Goal: Transaction & Acquisition: Book appointment/travel/reservation

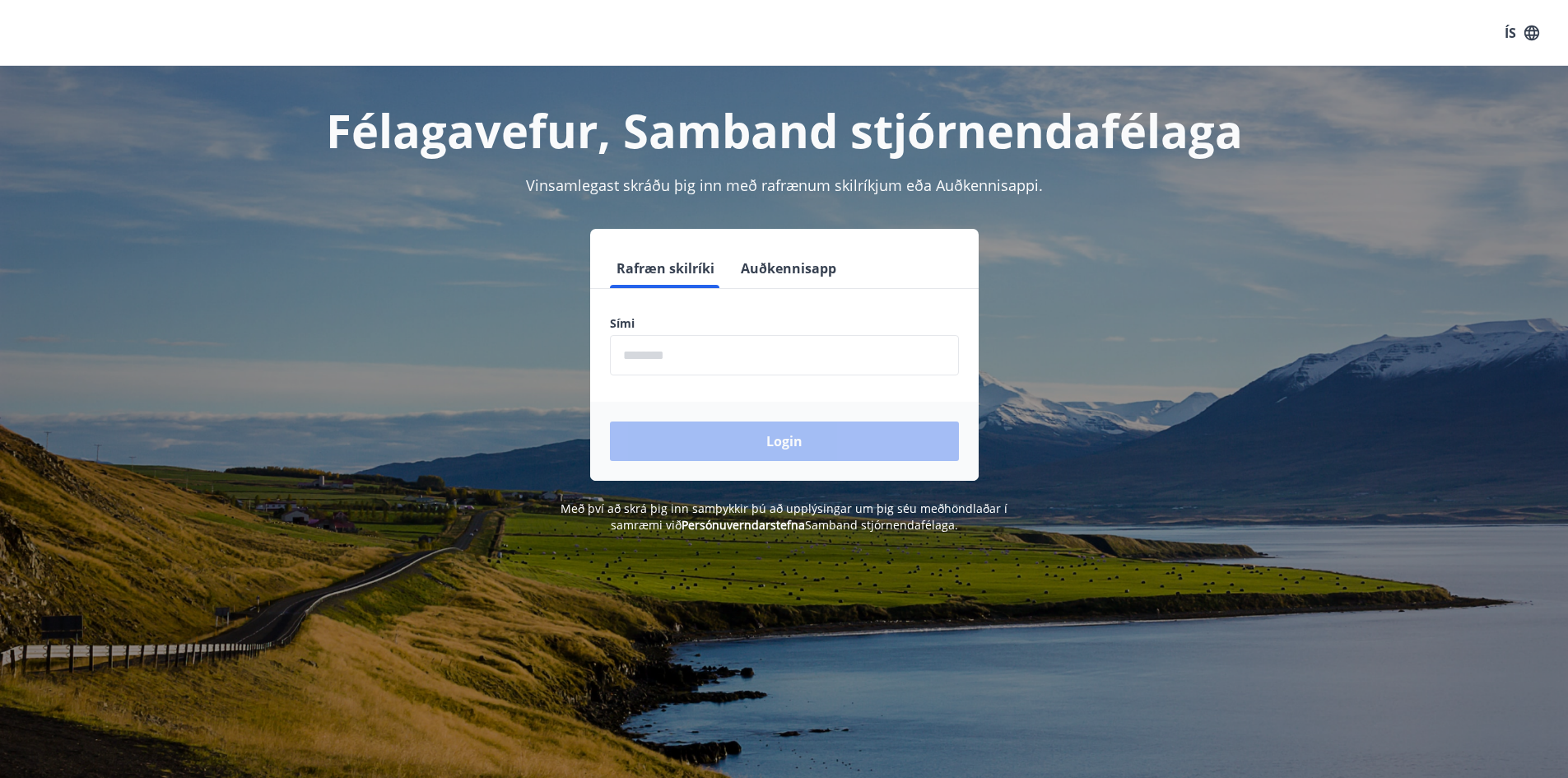
click at [717, 382] on form "Rafræn skilríki Auðkennisapp Sími ​ Login" at bounding box center [784, 365] width 388 height 232
click at [703, 361] on input "phone" at bounding box center [784, 355] width 349 height 40
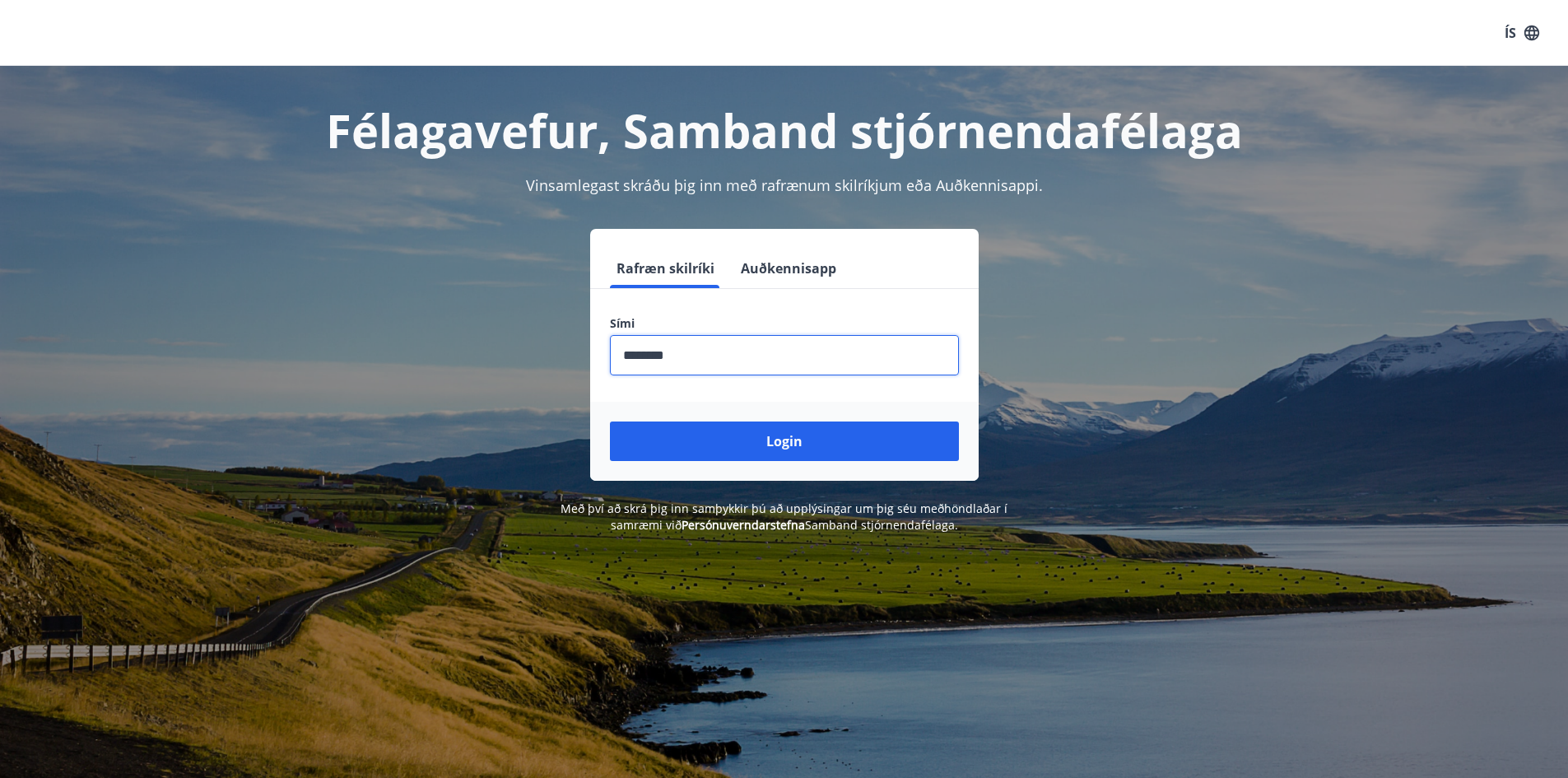
type input "********"
click at [610, 422] on button "Login" at bounding box center [784, 441] width 349 height 39
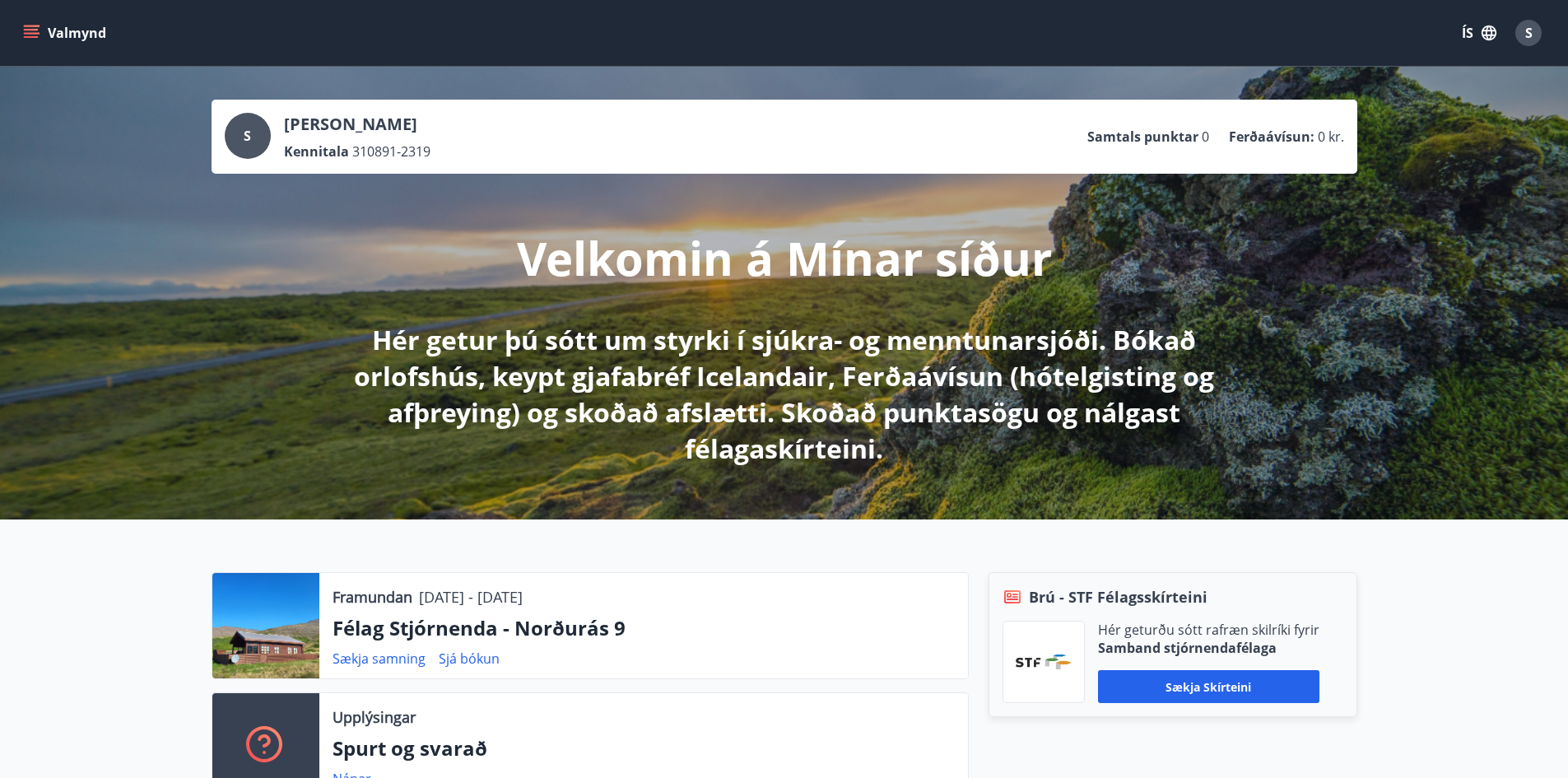
scroll to position [247, 0]
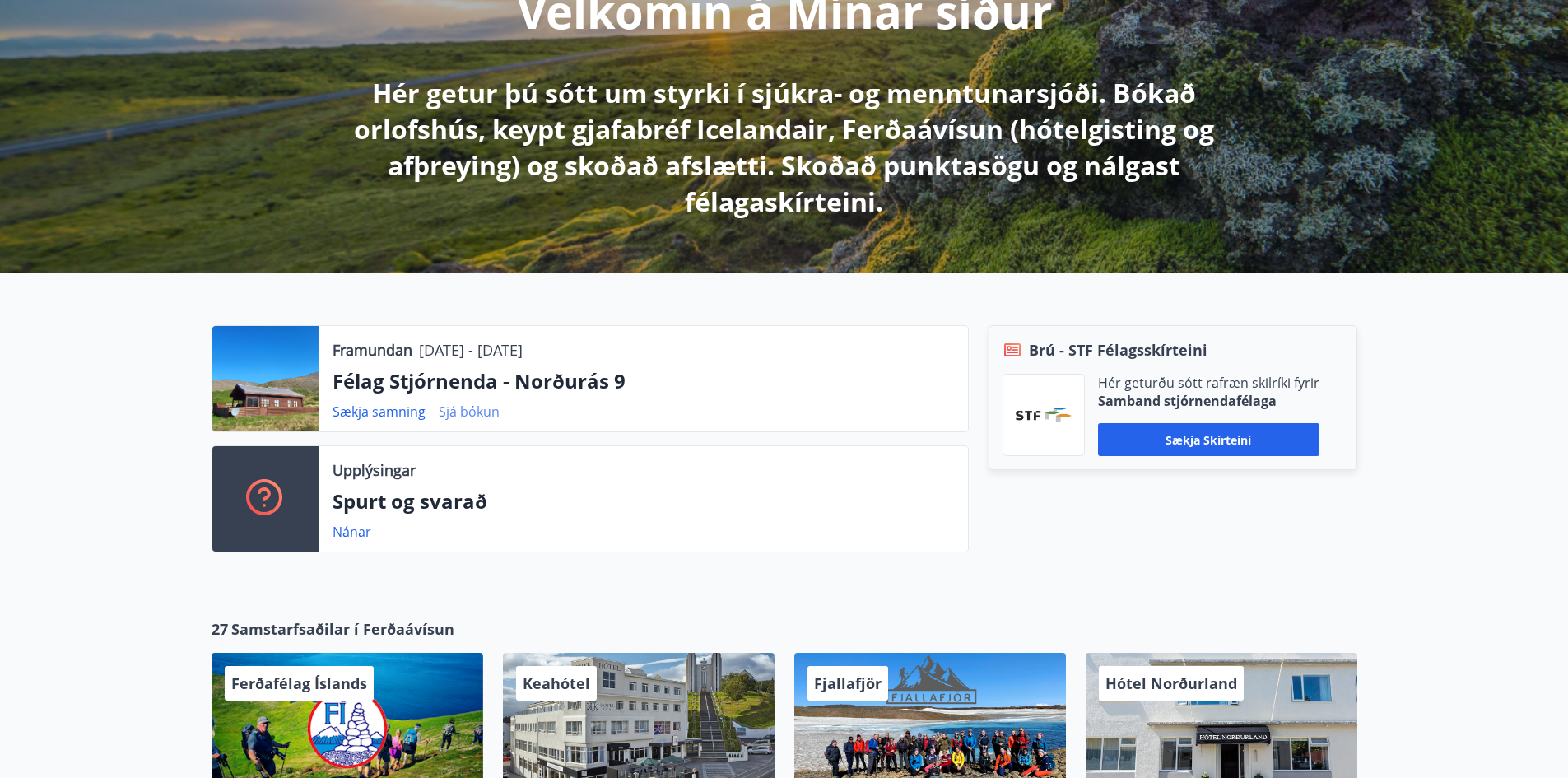
click at [455, 405] on link "Sjá bókun" at bounding box center [469, 411] width 61 height 18
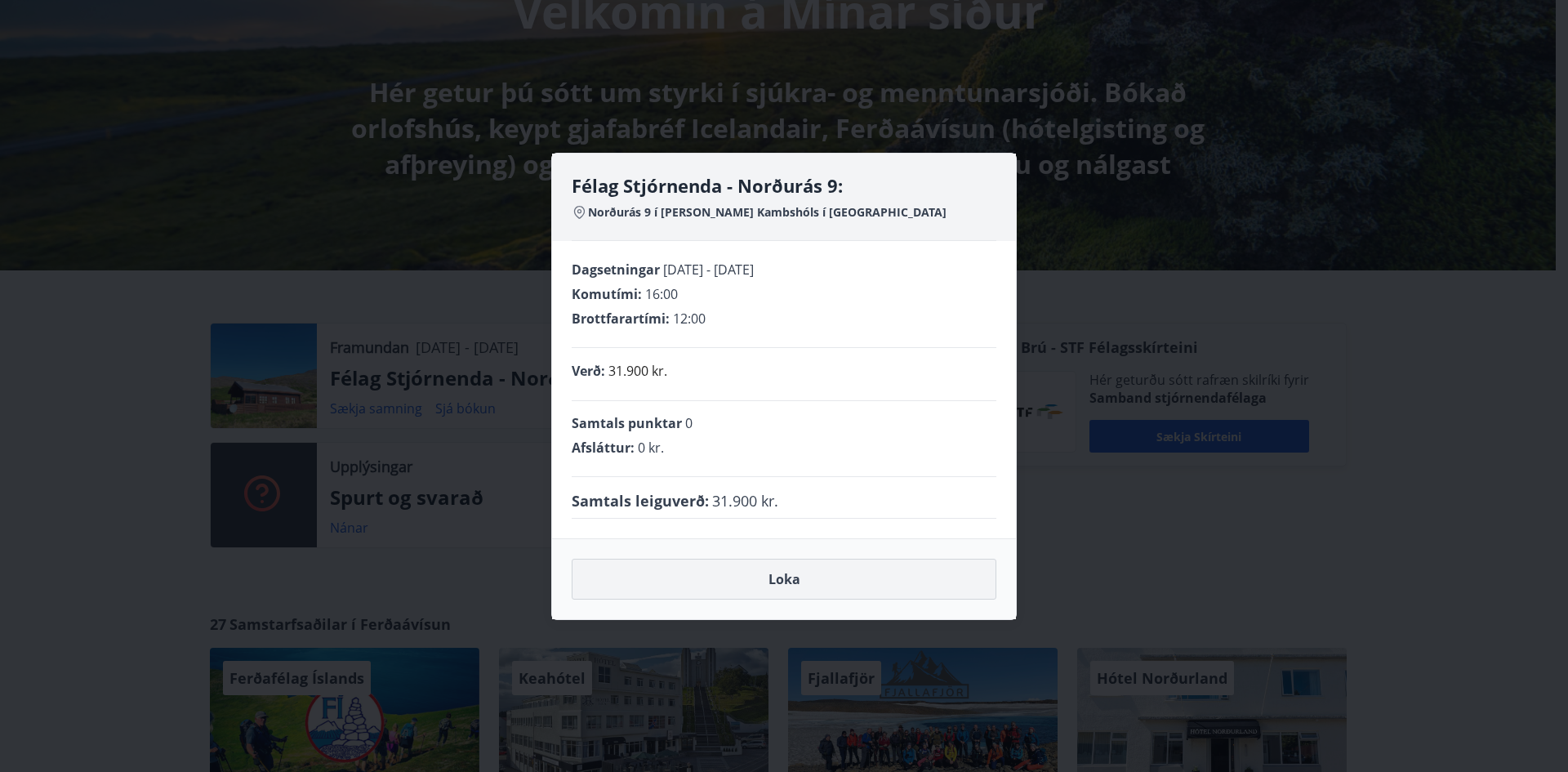
click at [699, 589] on button "Loka" at bounding box center [784, 579] width 425 height 41
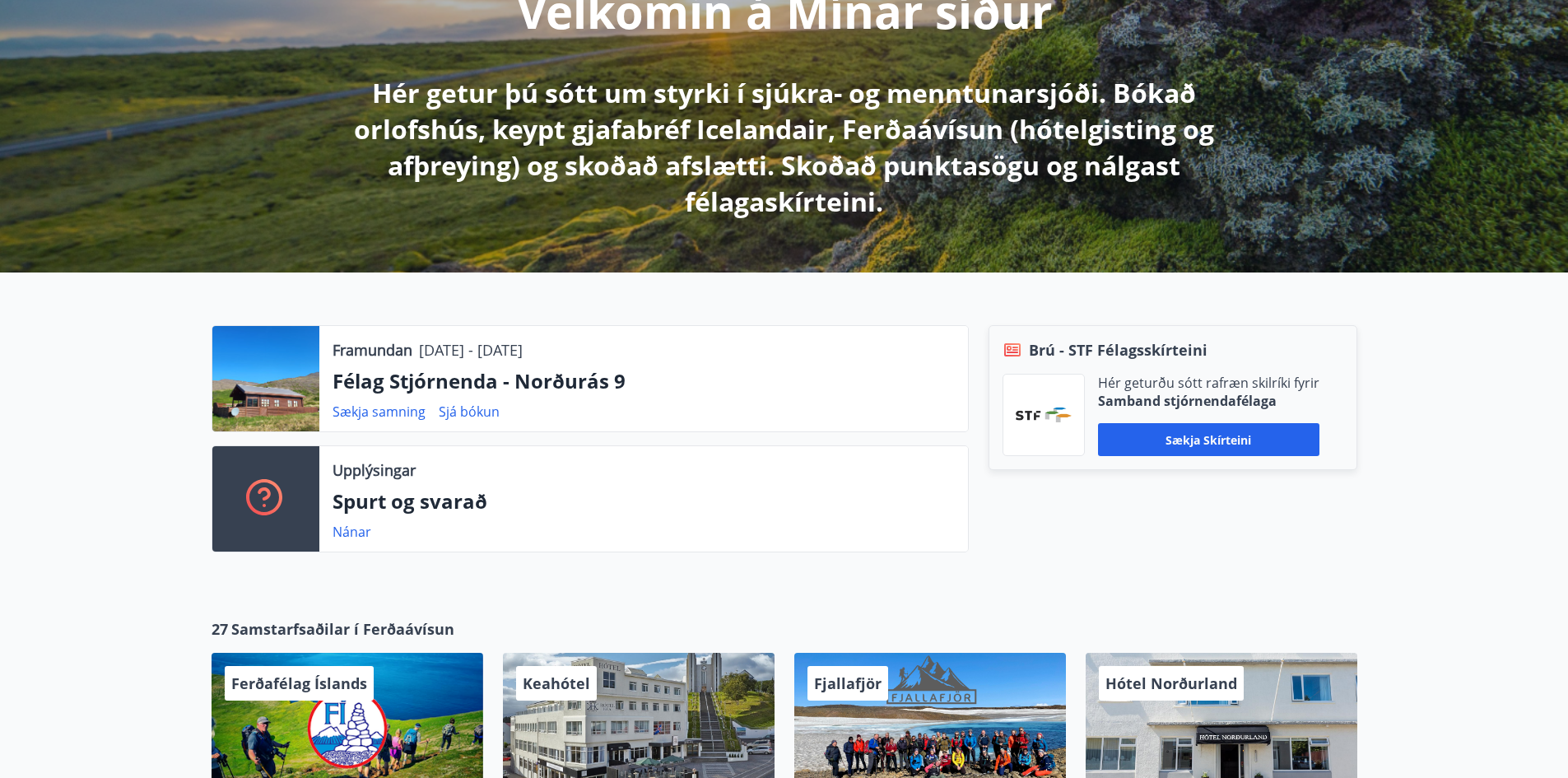
click at [638, 385] on p "Félag Stjórnenda - Norðurás 9" at bounding box center [644, 380] width 623 height 28
drag, startPoint x: 638, startPoint y: 385, endPoint x: 578, endPoint y: 387, distance: 60.0
click at [635, 386] on p "Félag Stjórnenda - Norðurás 9" at bounding box center [644, 380] width 623 height 28
click at [548, 387] on p "Félag Stjórnenda - Norðurás 9" at bounding box center [644, 380] width 623 height 28
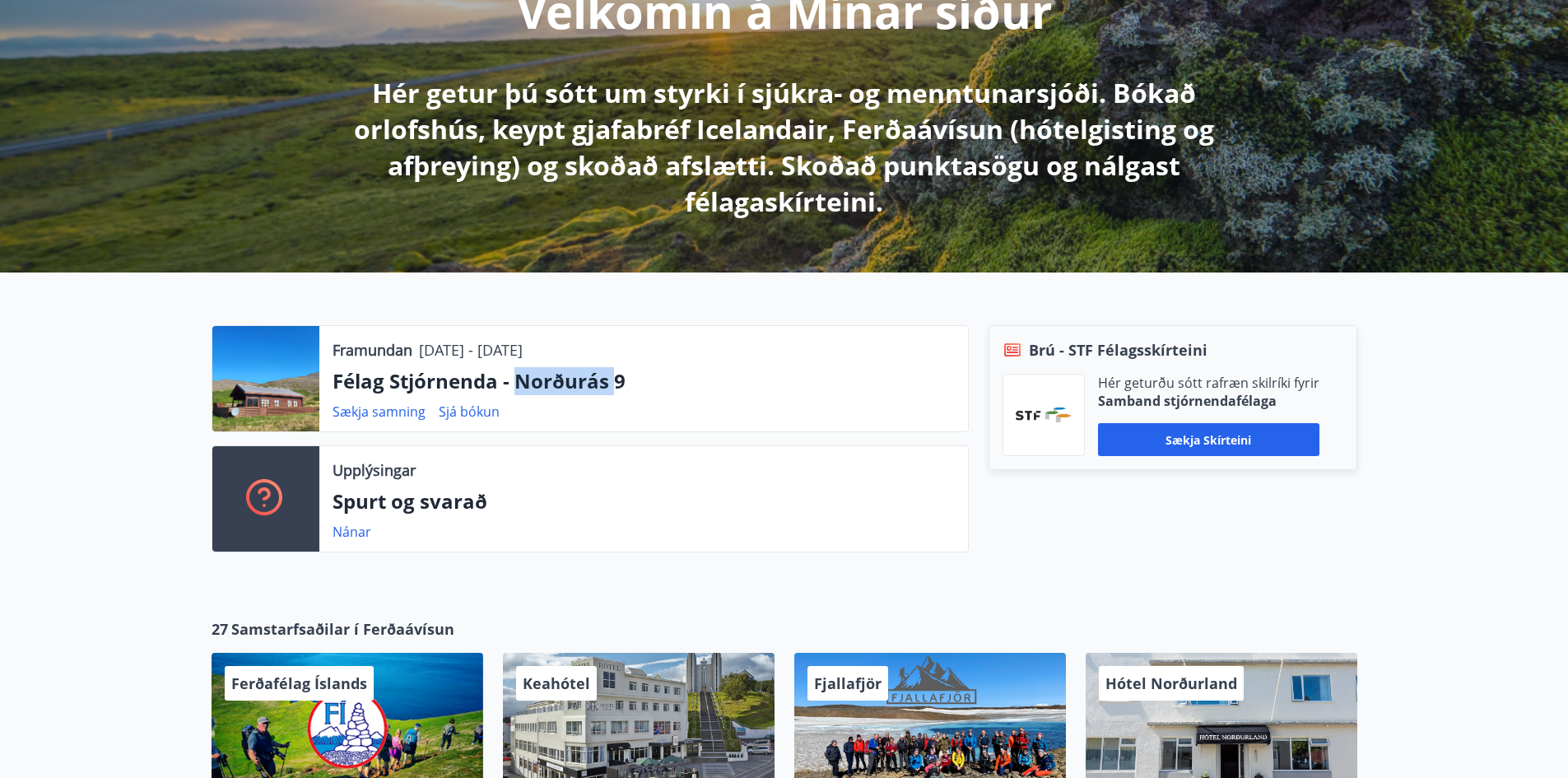
click at [548, 387] on p "Félag Stjórnenda - Norðurás 9" at bounding box center [644, 380] width 623 height 28
click at [271, 377] on div at bounding box center [265, 378] width 107 height 106
drag, startPoint x: 617, startPoint y: 376, endPoint x: 540, endPoint y: 387, distance: 77.8
click at [540, 387] on p "Félag Stjórnenda - Norðurás 9" at bounding box center [644, 380] width 623 height 28
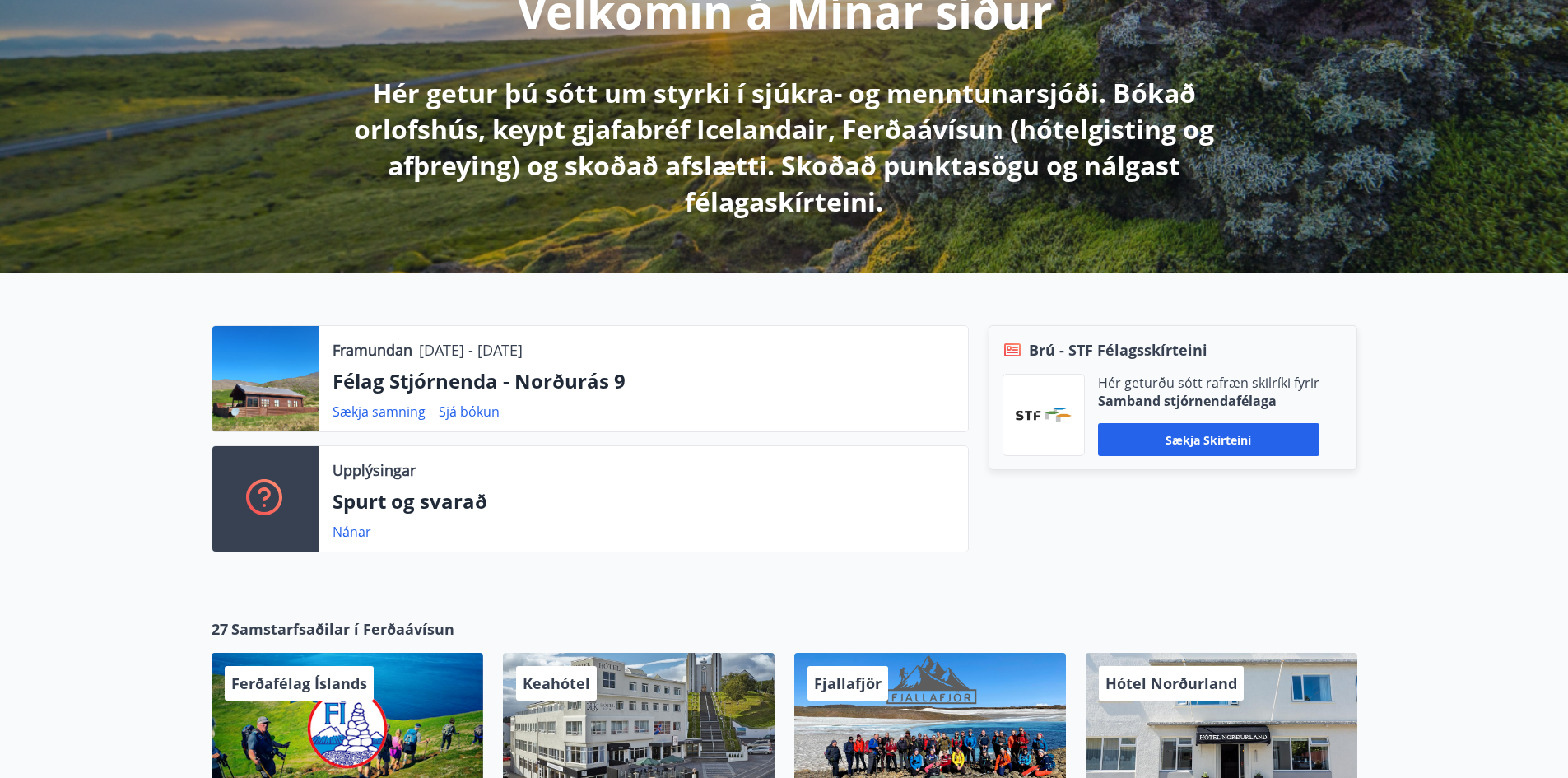
click at [529, 387] on p "Félag Stjórnenda - Norðurás 9" at bounding box center [644, 380] width 623 height 28
drag, startPoint x: 522, startPoint y: 385, endPoint x: 634, endPoint y: 387, distance: 112.0
click at [634, 387] on p "Félag Stjórnenda - Norðurás 9" at bounding box center [644, 380] width 623 height 28
copy p "Norðurás 9"
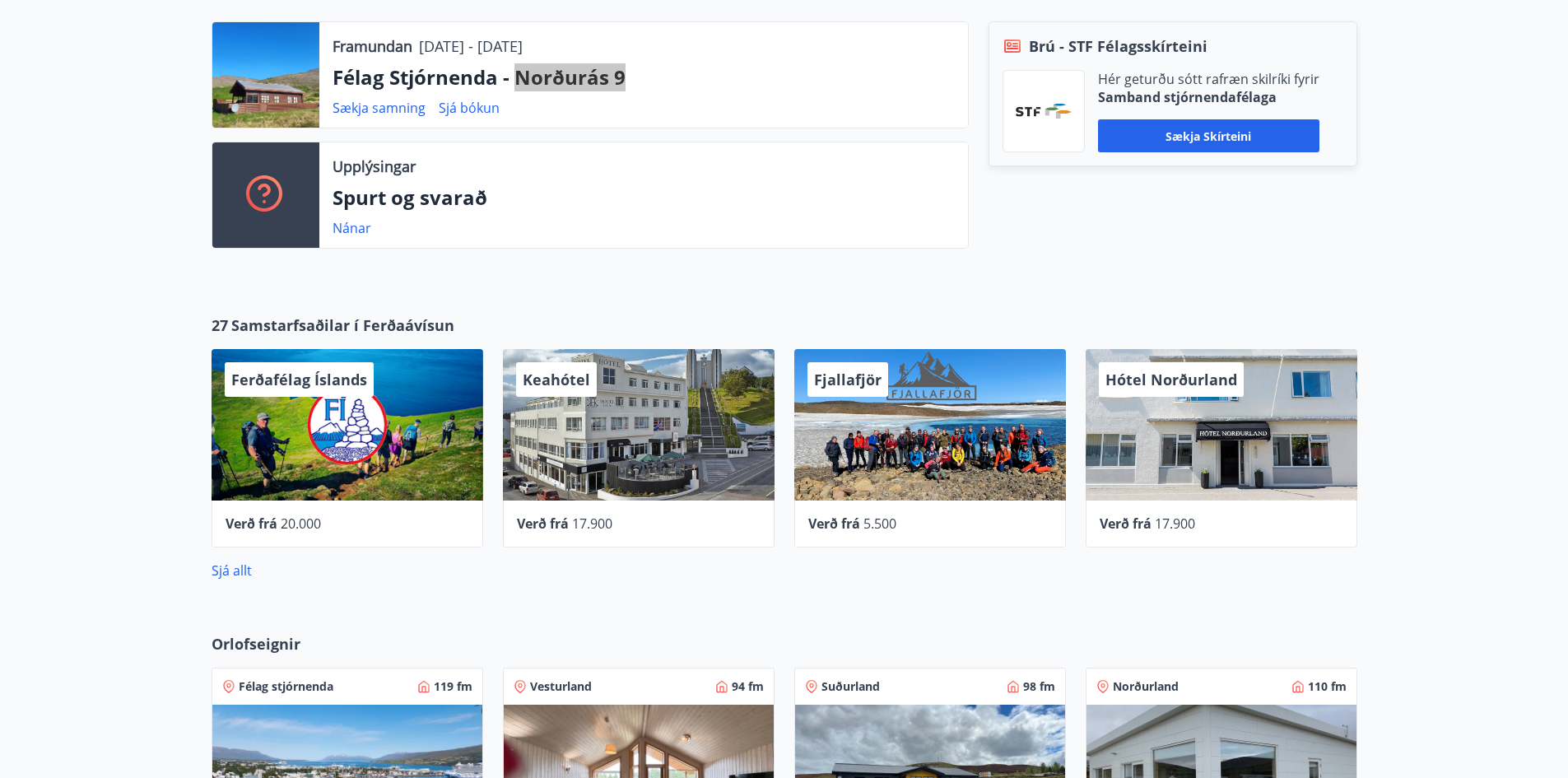
scroll to position [823, 0]
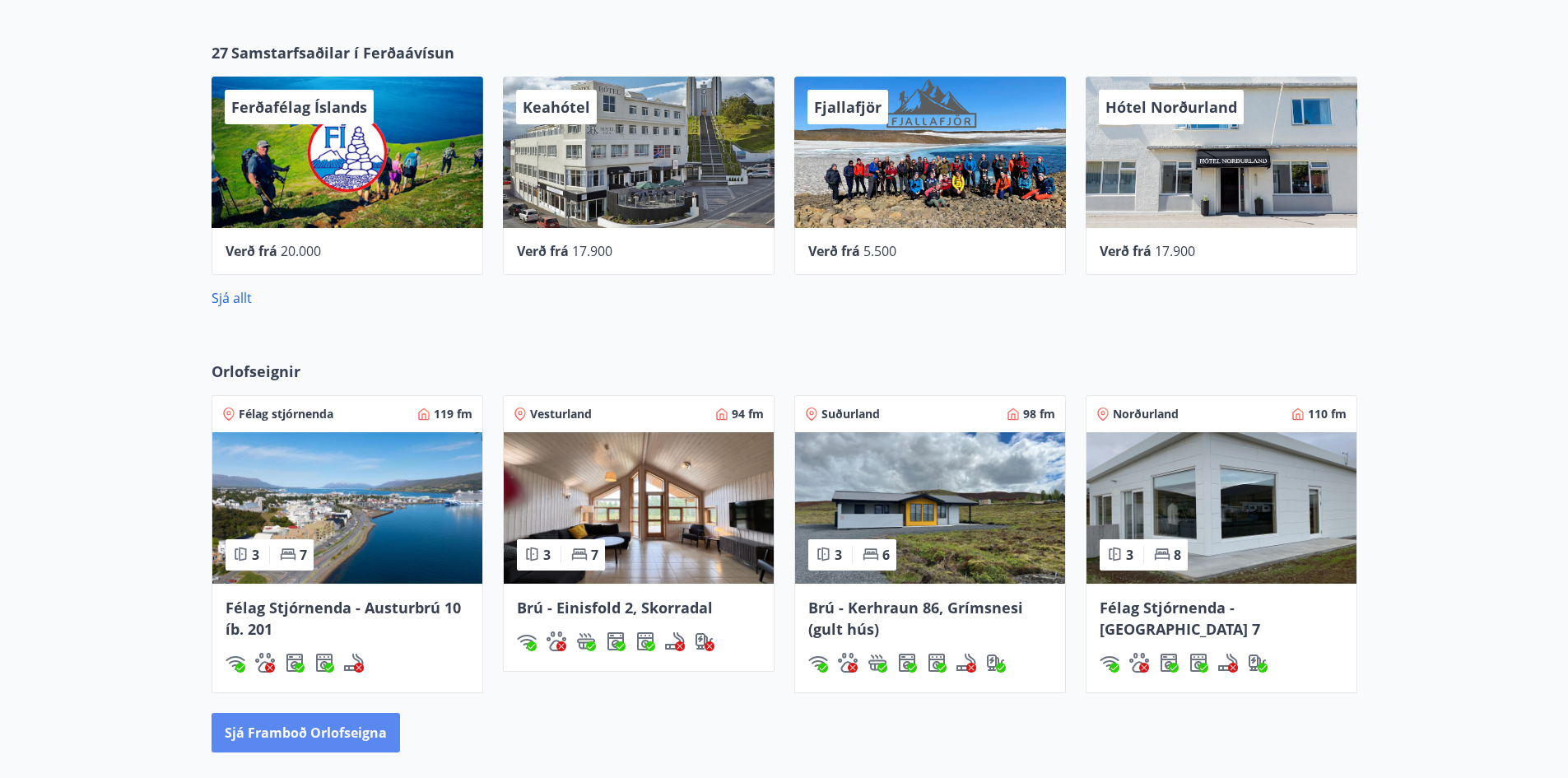
click at [274, 724] on button "Sjá framboð orlofseigna" at bounding box center [306, 732] width 188 height 39
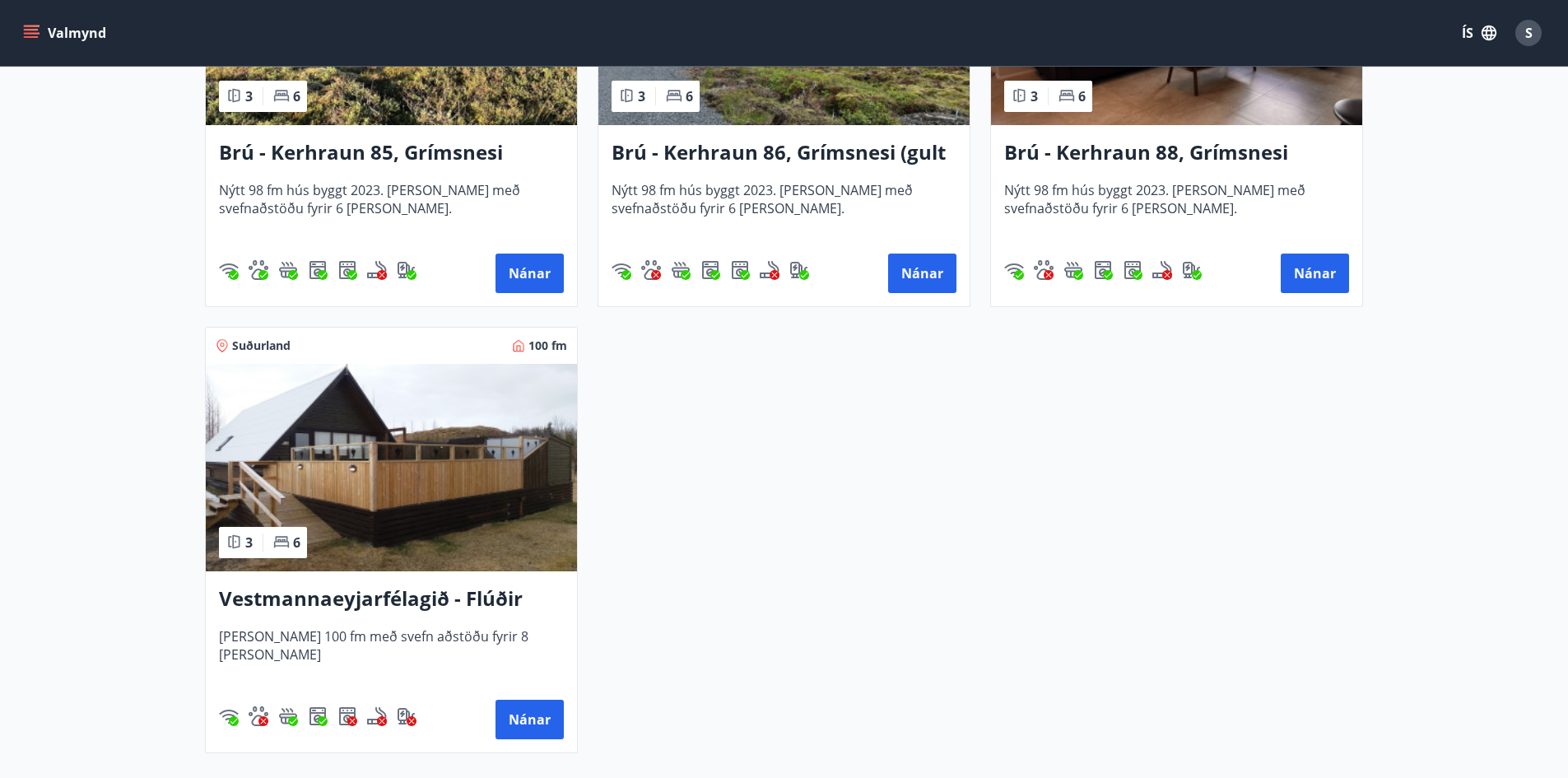
scroll to position [4258, 0]
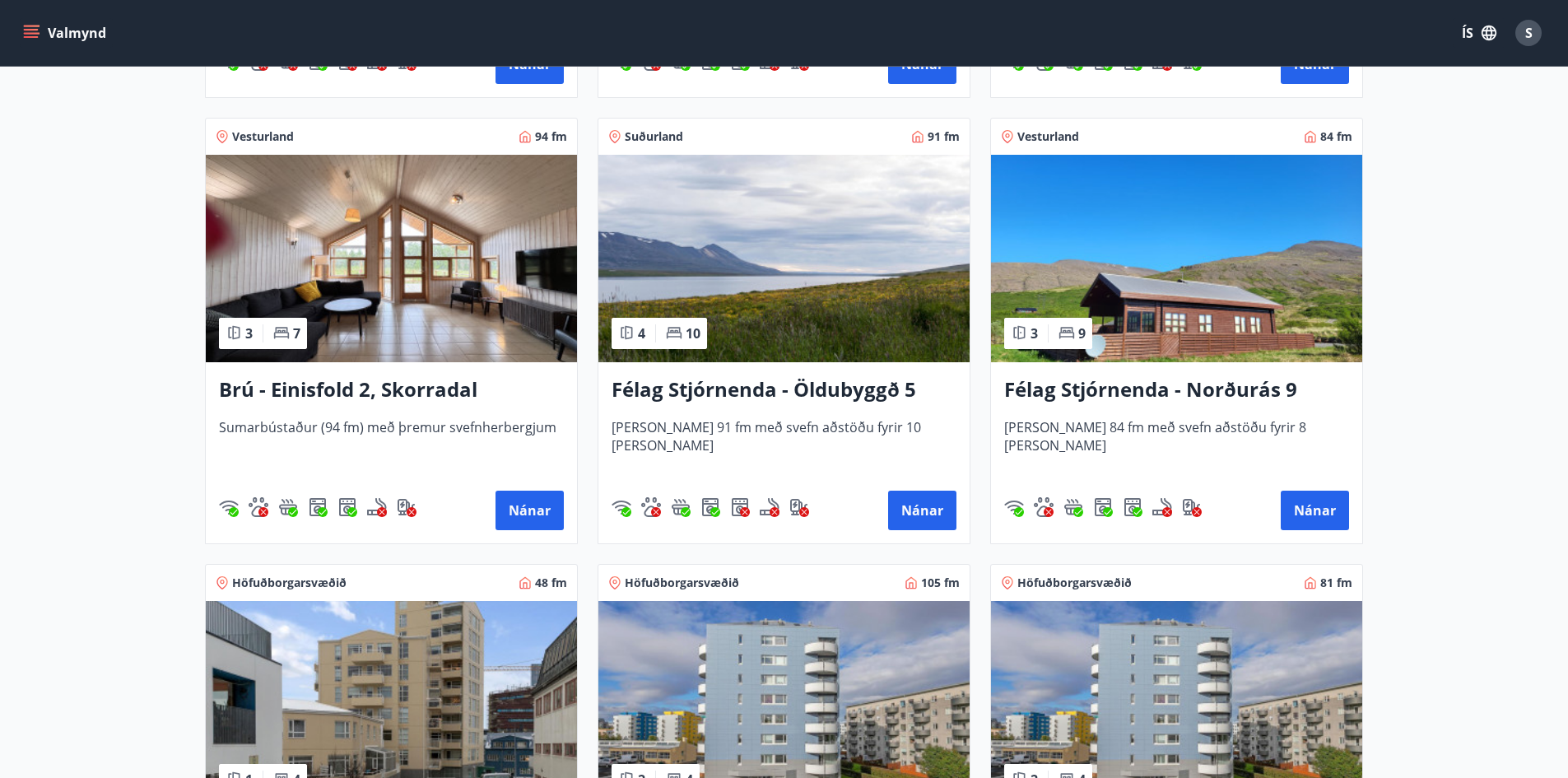
click at [1092, 400] on h3 "Félag Stjórnenda - Norðurás 9" at bounding box center [1176, 390] width 345 height 30
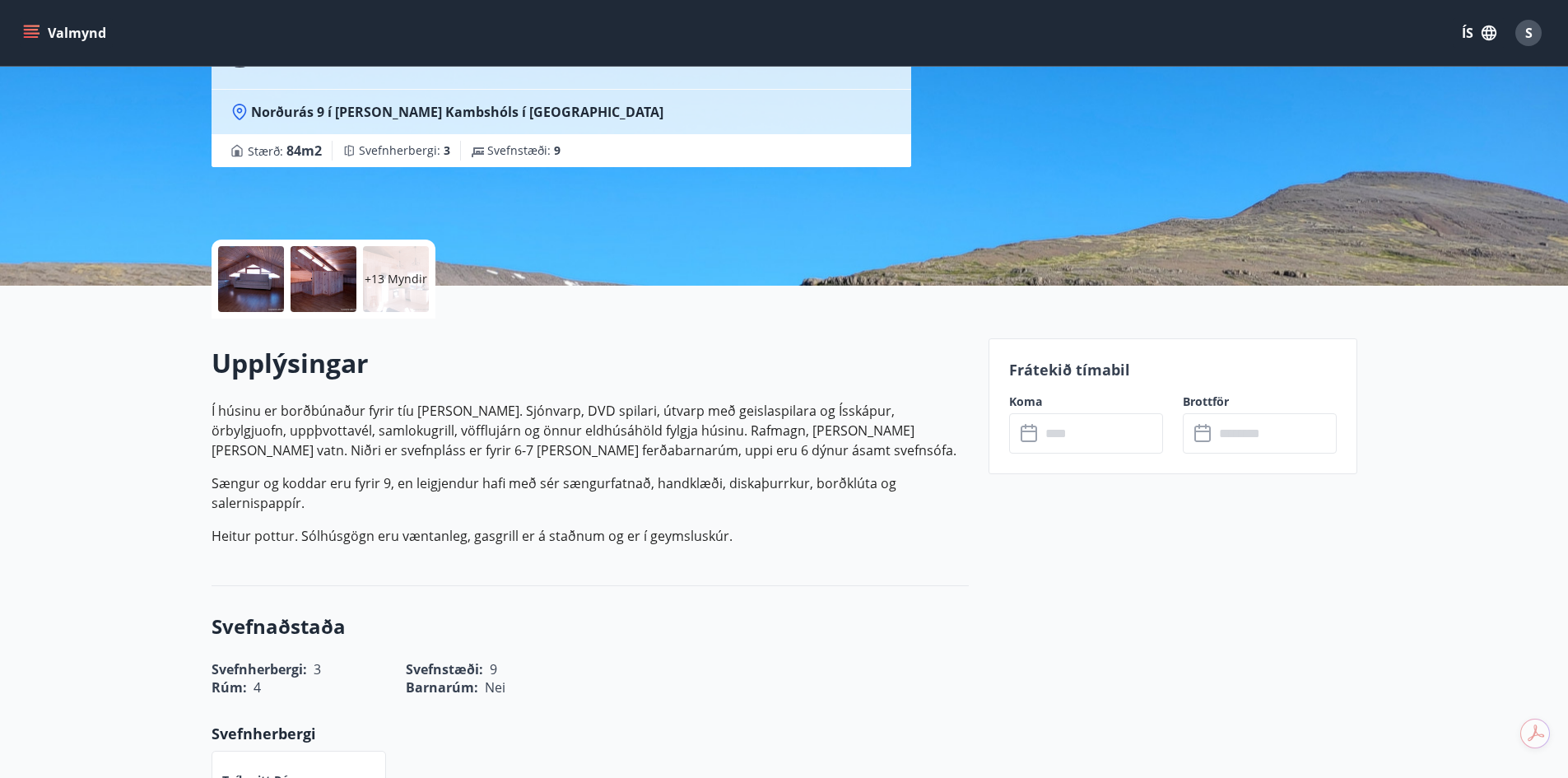
scroll to position [247, 0]
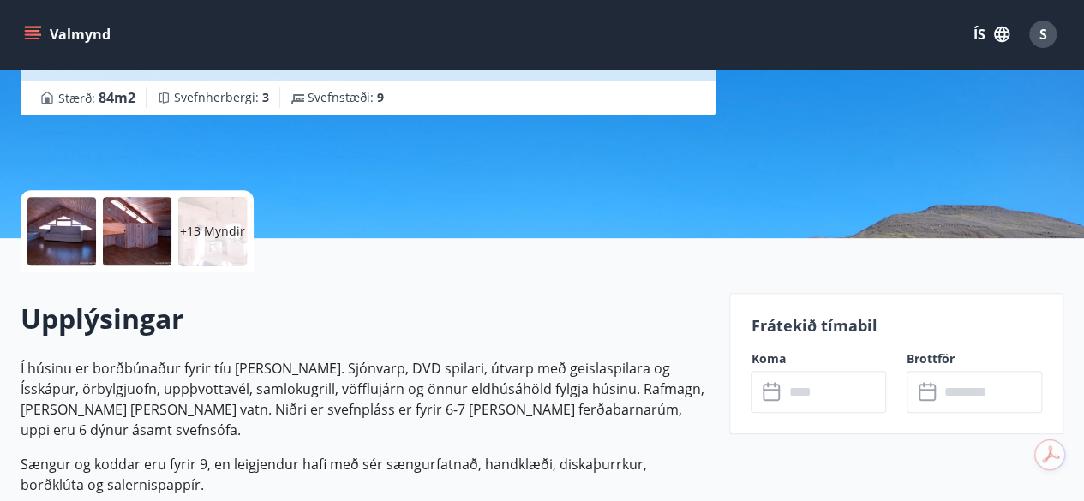
scroll to position [343, 0]
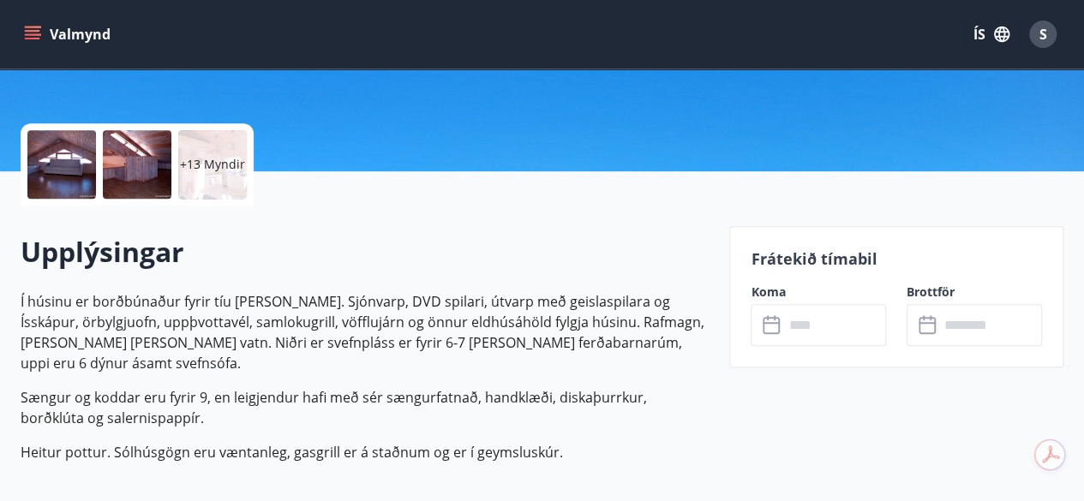
click at [147, 330] on p "Í húsinu er borðbúnaður fyrir tíu manns. Sjónvarp, DVD spilari, útvarp með geis…" at bounding box center [365, 332] width 688 height 82
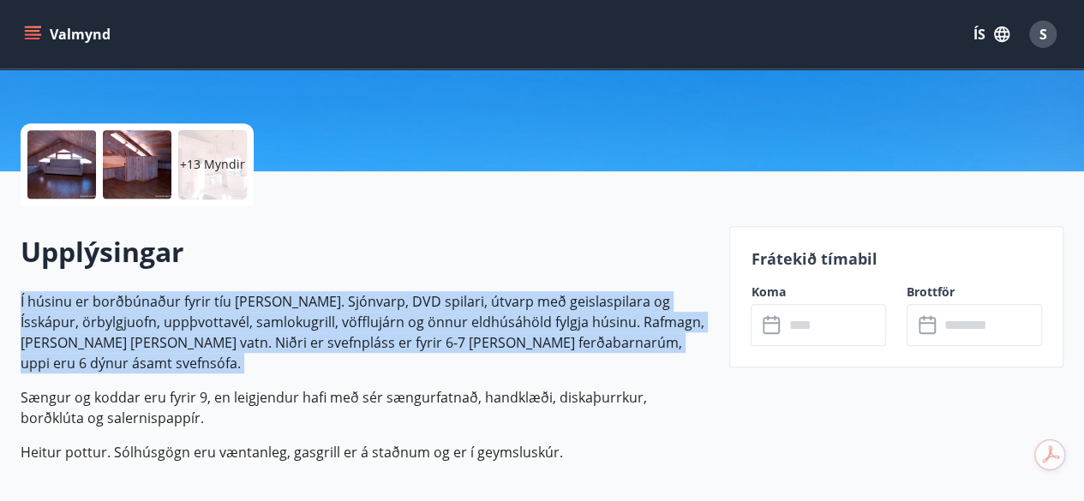
click at [147, 330] on p "Í húsinu er borðbúnaður fyrir tíu manns. Sjónvarp, DVD spilari, útvarp með geis…" at bounding box center [365, 332] width 688 height 82
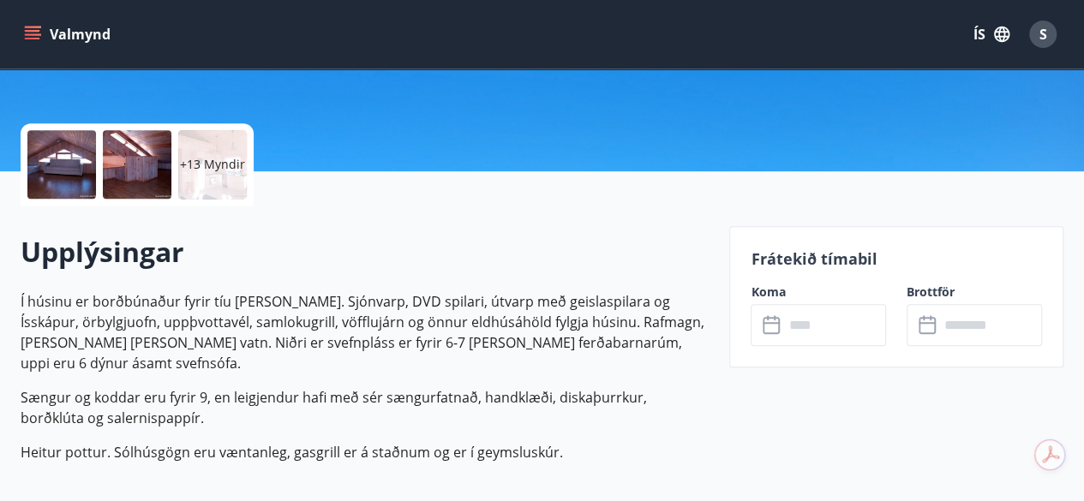
click at [199, 193] on div "+13 Myndir" at bounding box center [212, 164] width 69 height 69
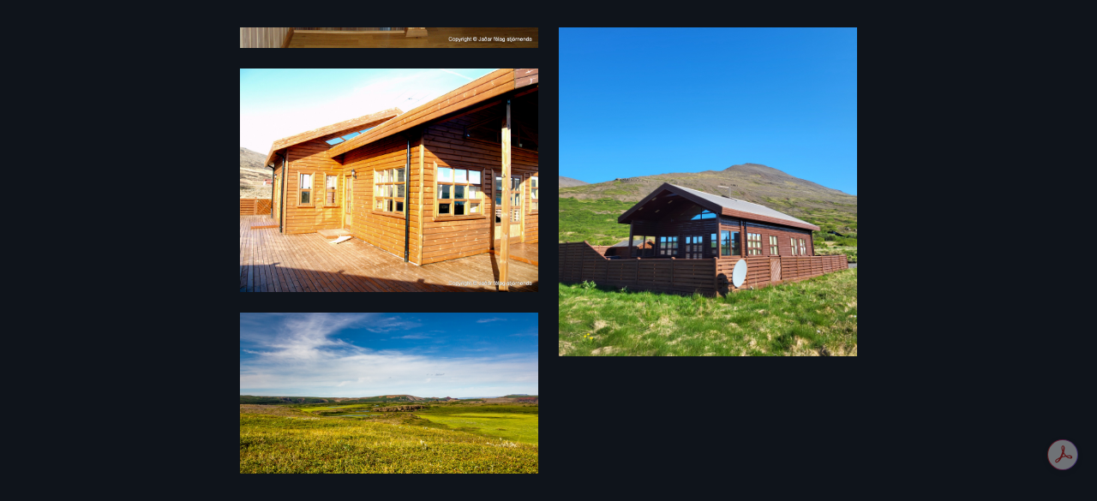
scroll to position [2197, 0]
